Goal: Task Accomplishment & Management: Manage account settings

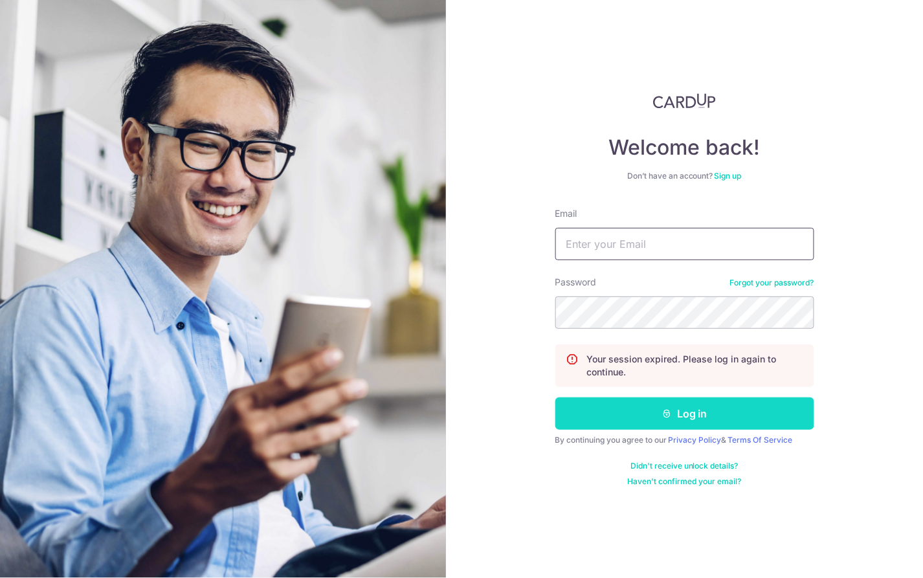
type input "[PERSON_NAME][EMAIL_ADDRESS][PERSON_NAME][DOMAIN_NAME]"
click at [658, 421] on button "Log in" at bounding box center [684, 413] width 259 height 32
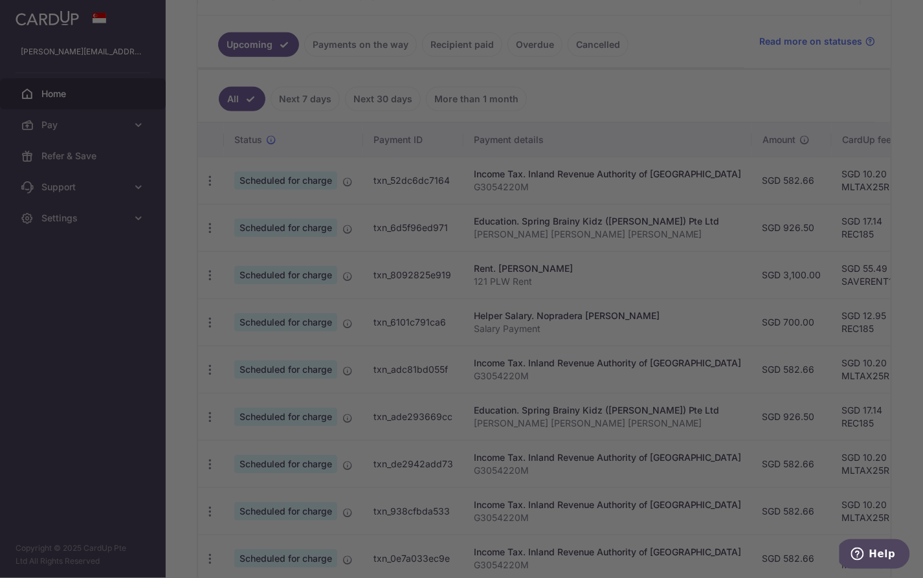
scroll to position [293, 0]
